Goal: Information Seeking & Learning: Learn about a topic

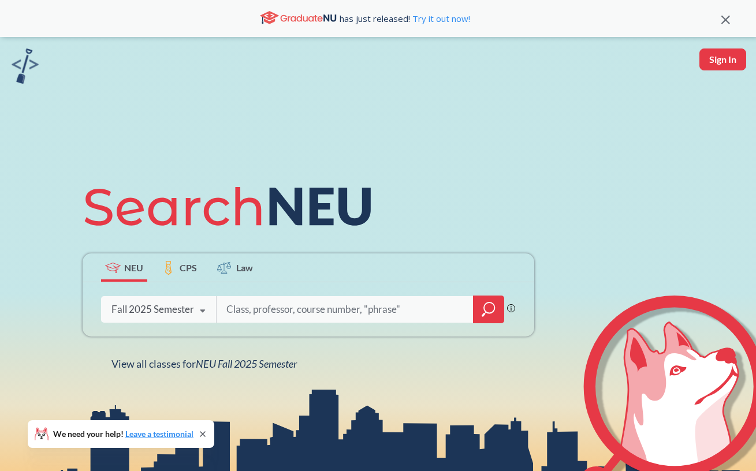
click at [302, 312] on input "search" at bounding box center [345, 310] width 240 height 24
click at [140, 309] on div "Fall 2025 Semester" at bounding box center [152, 309] width 83 height 13
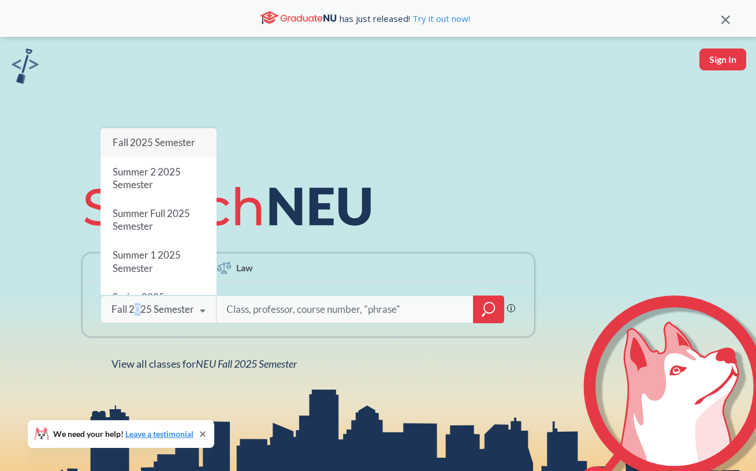
drag, startPoint x: 141, startPoint y: 307, endPoint x: 136, endPoint y: 313, distance: 7.0
click at [136, 313] on div "Fall 2025 Semester" at bounding box center [152, 309] width 83 height 13
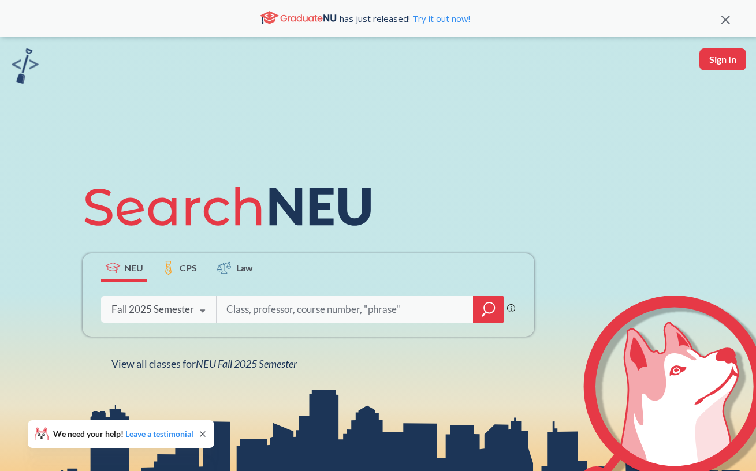
click at [277, 311] on input "search" at bounding box center [345, 310] width 240 height 24
type input "cs"
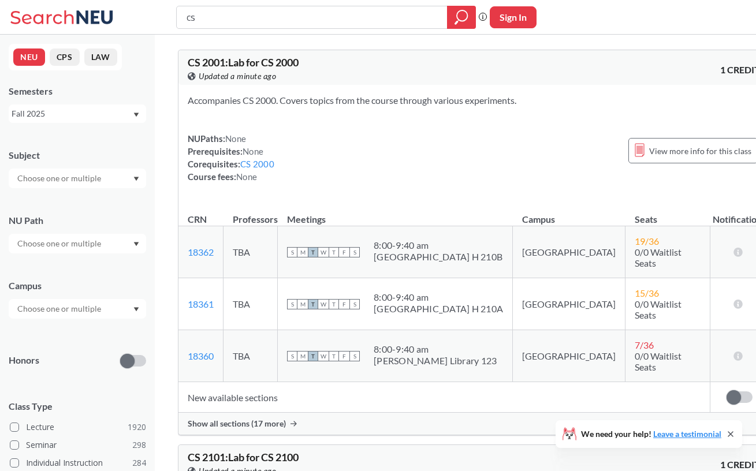
click at [74, 301] on div at bounding box center [77, 309] width 137 height 20
click at [81, 314] on input "text" at bounding box center [60, 309] width 97 height 14
type input "oak"
click at [76, 342] on div "[GEOGRAPHIC_DATA], [GEOGRAPHIC_DATA] ( 142 )" at bounding box center [77, 335] width 137 height 32
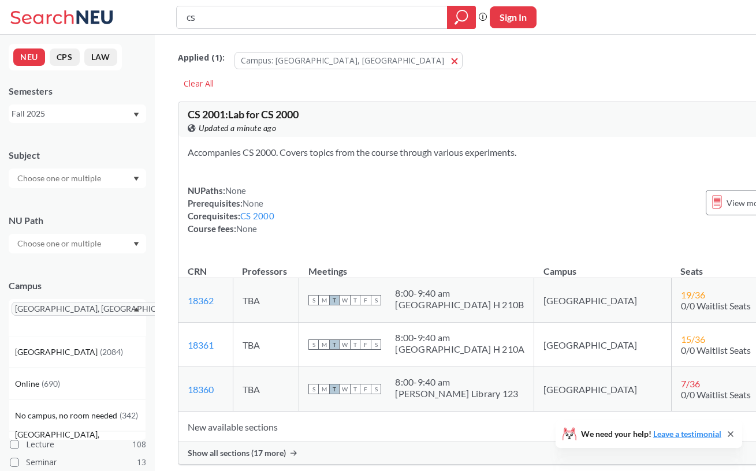
click at [46, 319] on input "text" at bounding box center [29, 326] width 34 height 14
click at [139, 308] on icon "Dropdown arrow" at bounding box center [136, 309] width 6 height 5
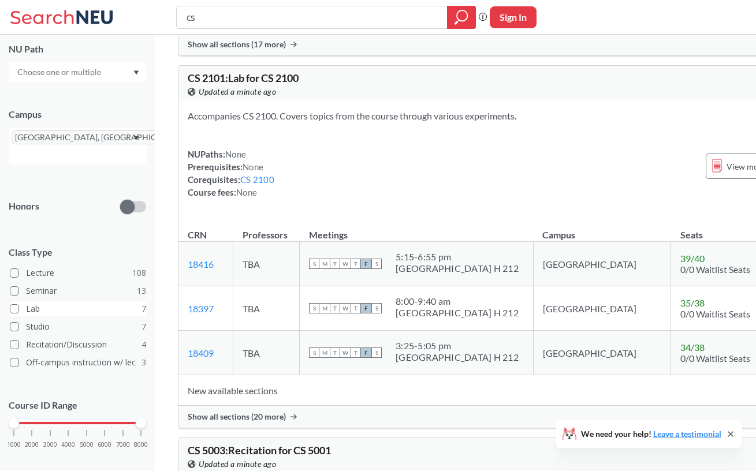
scroll to position [473, 0]
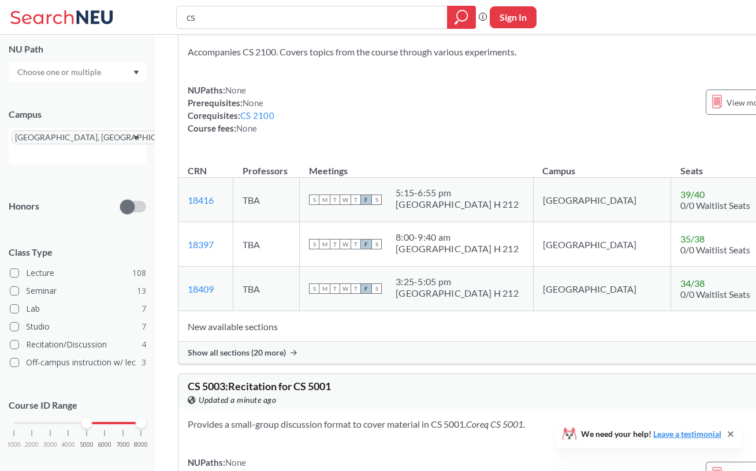
drag, startPoint x: 42, startPoint y: 411, endPoint x: 94, endPoint y: 412, distance: 52.6
click at [94, 419] on div "1000 2000 3000 4000 5000 6000 7000 8000" at bounding box center [77, 423] width 127 height 8
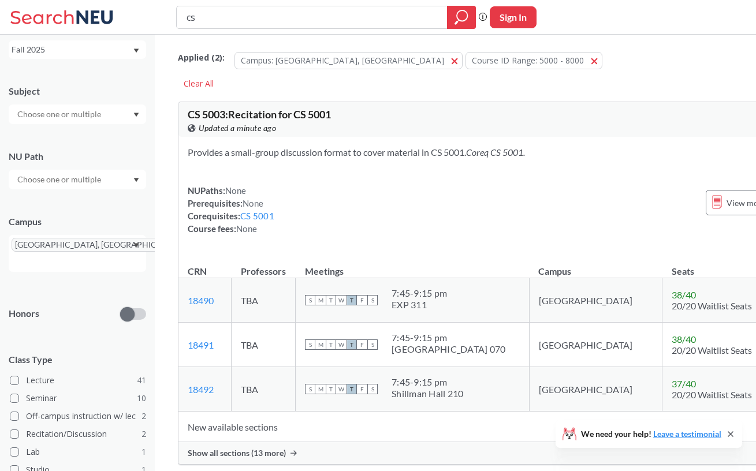
click at [291, 21] on input "cs" at bounding box center [312, 18] width 254 height 20
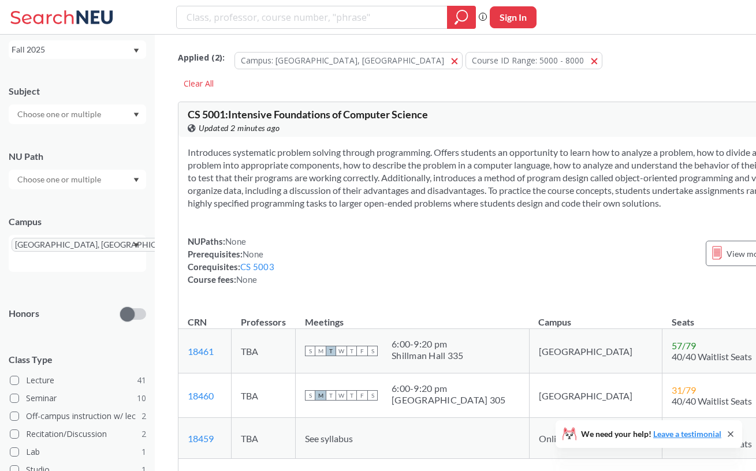
click at [76, 113] on input "text" at bounding box center [60, 114] width 97 height 14
click at [72, 140] on div "CS ( 11 )" at bounding box center [80, 134] width 131 height 13
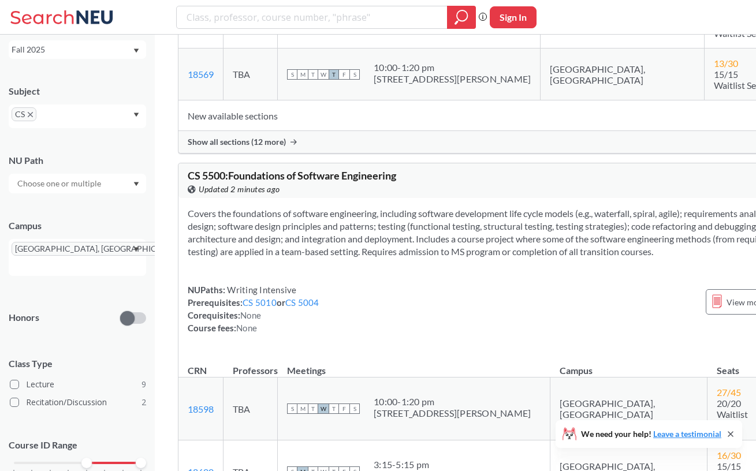
scroll to position [2634, 0]
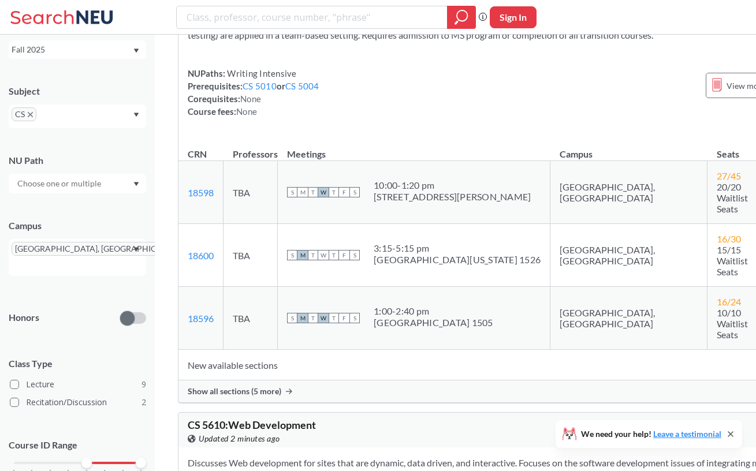
click at [277, 386] on span "Show all sections (5 more)" at bounding box center [235, 391] width 94 height 10
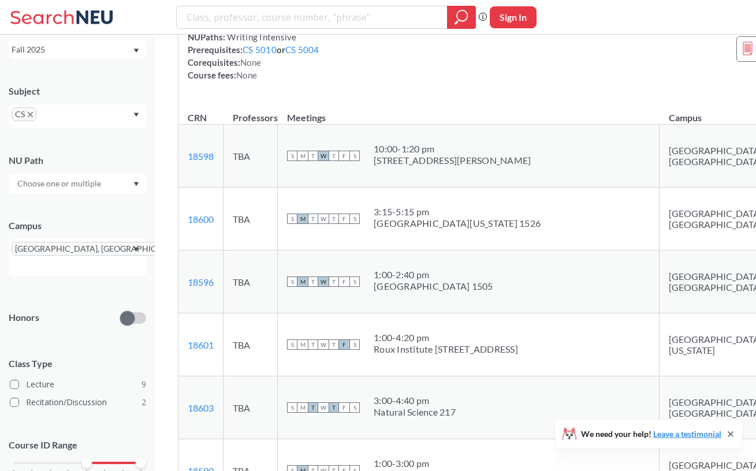
scroll to position [2736, 0]
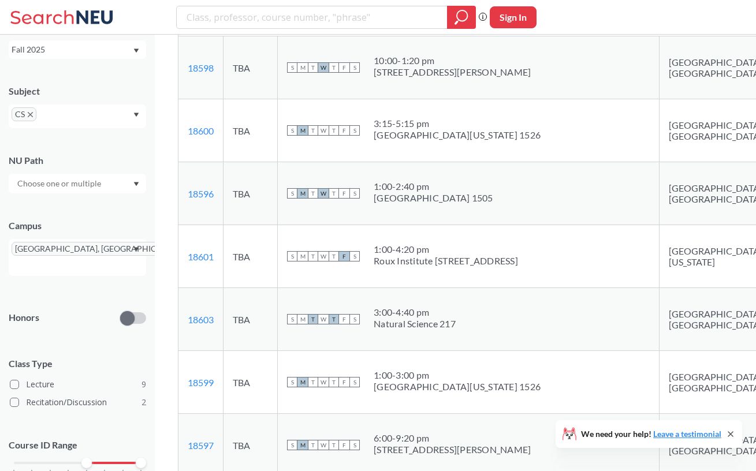
click at [409, 312] on div "3:00 - 4:40 pm" at bounding box center [415, 313] width 82 height 12
drag, startPoint x: 466, startPoint y: 319, endPoint x: 361, endPoint y: 314, distance: 104.7
click at [361, 314] on div "S M T W T F S 3:00 - 4:40 pm Natural Science 217" at bounding box center [468, 319] width 363 height 25
click at [426, 323] on div "Natural Science 217" at bounding box center [415, 324] width 82 height 12
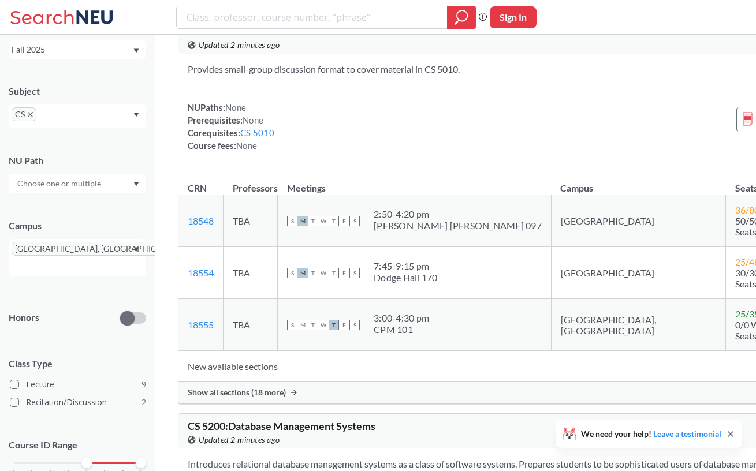
scroll to position [1683, 0]
